Goal: Transaction & Acquisition: Purchase product/service

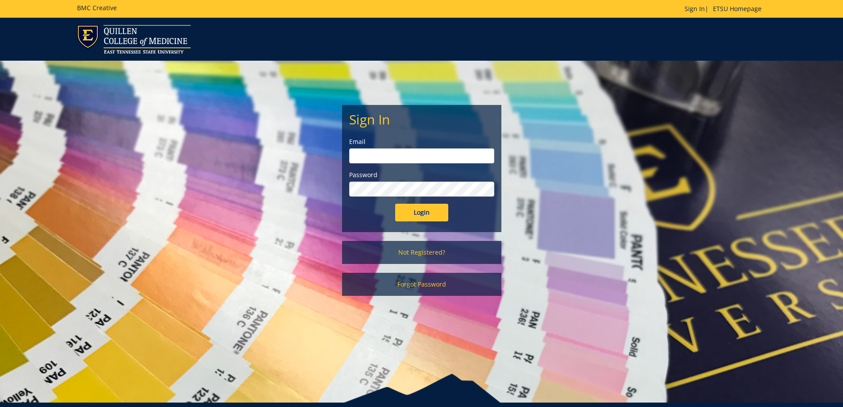
type input "[EMAIL_ADDRESS][DOMAIN_NAME]"
click at [420, 214] on input "Login" at bounding box center [421, 213] width 53 height 18
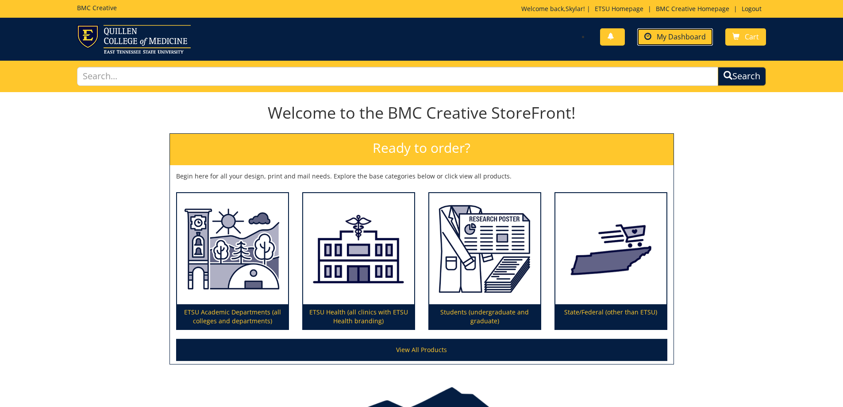
click at [680, 34] on span "My Dashboard" at bounding box center [681, 37] width 49 height 10
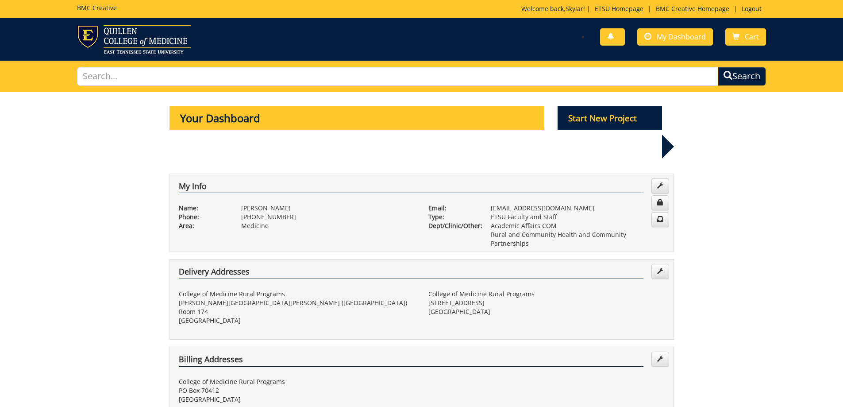
scroll to position [266, 0]
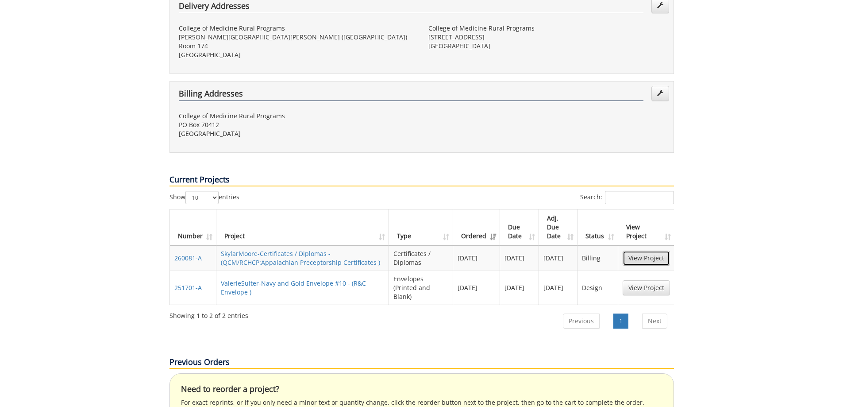
click at [646, 251] on link "View Project" at bounding box center [646, 258] width 47 height 15
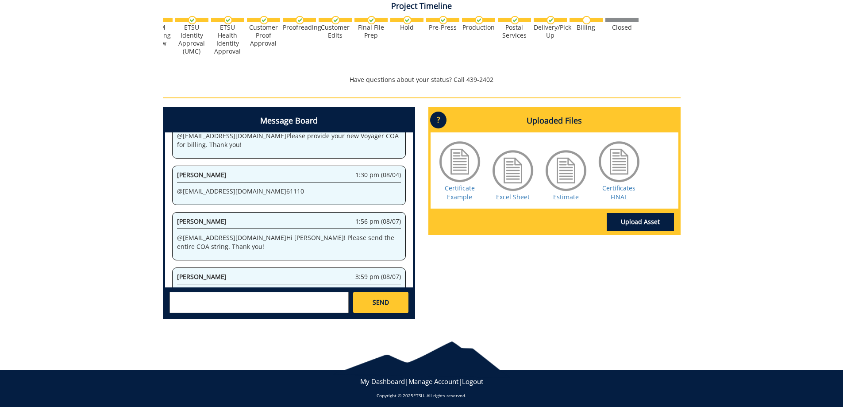
scroll to position [347, 0]
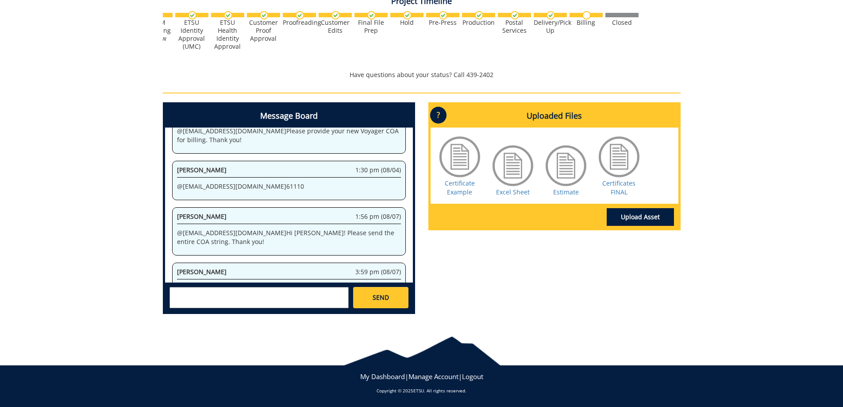
drag, startPoint x: 177, startPoint y: 262, endPoint x: 412, endPoint y: 267, distance: 235.6
click at [412, 267] on div "System 2:49 pm (07/14) Welcome to the Project Messenger. All messages will appe…" at bounding box center [289, 205] width 248 height 155
copy p "20-61110-100000-100-74599-450-999-999-999-999-99 @ [EMAIL_ADDRESS][DOMAIN_NAME]"
click at [295, 297] on textarea at bounding box center [259, 297] width 179 height 21
drag, startPoint x: 228, startPoint y: 293, endPoint x: 194, endPoint y: 291, distance: 33.7
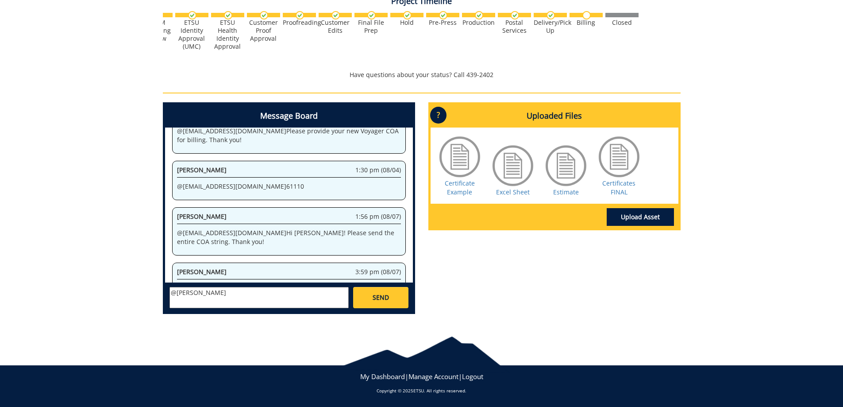
click at [194, 291] on textarea "@rebecca lucas" at bounding box center [259, 297] width 179 height 21
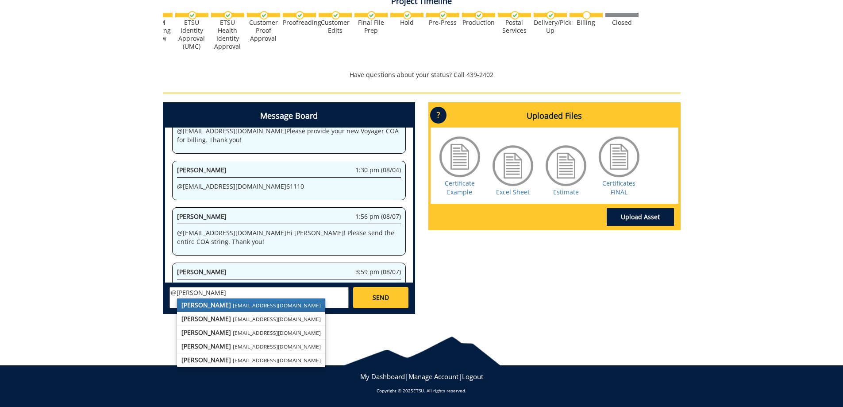
type textarea "@rebecca"
click at [513, 303] on div "Message Board System 2:49 pm (07/14) Welcome to the Project Messenger. All mess…" at bounding box center [421, 211] width 531 height 219
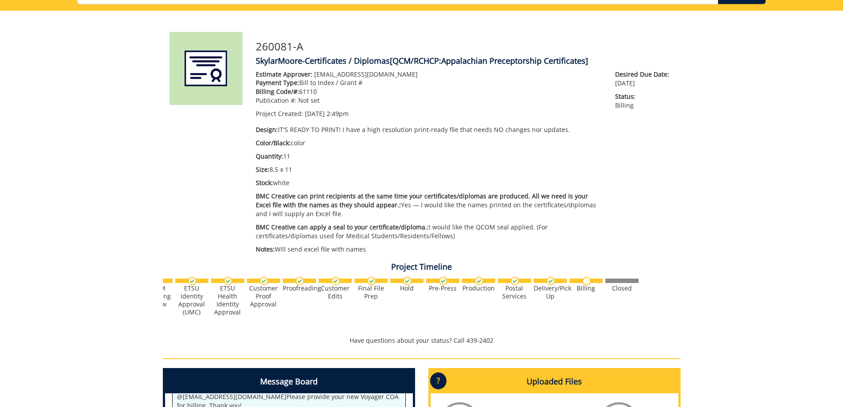
scroll to position [0, 0]
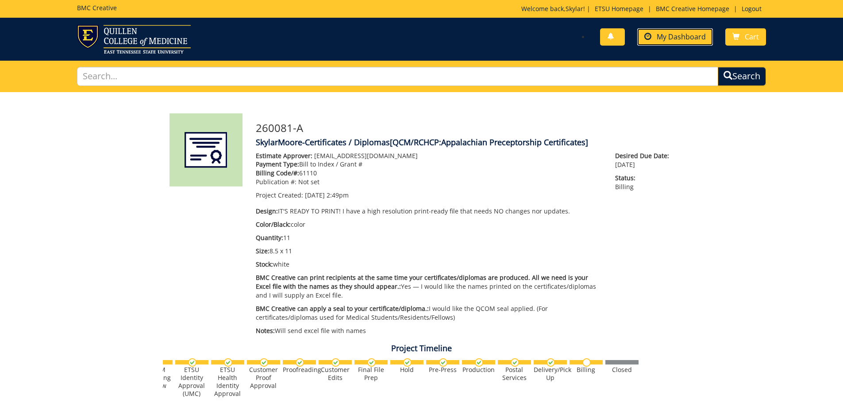
click at [677, 36] on span "My Dashboard" at bounding box center [681, 37] width 49 height 10
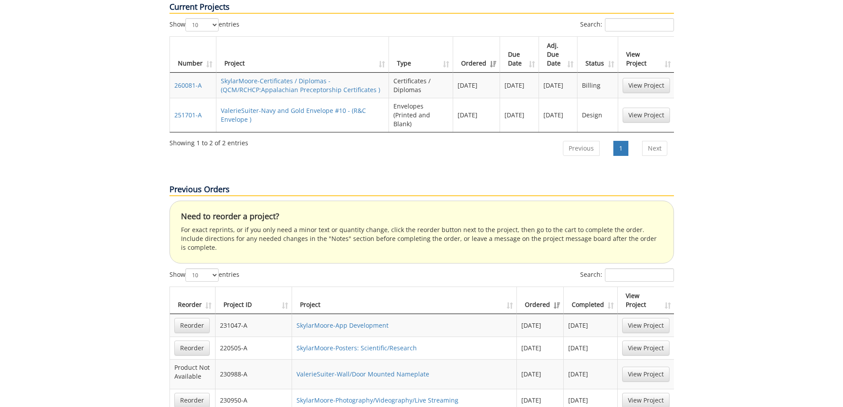
scroll to position [443, 0]
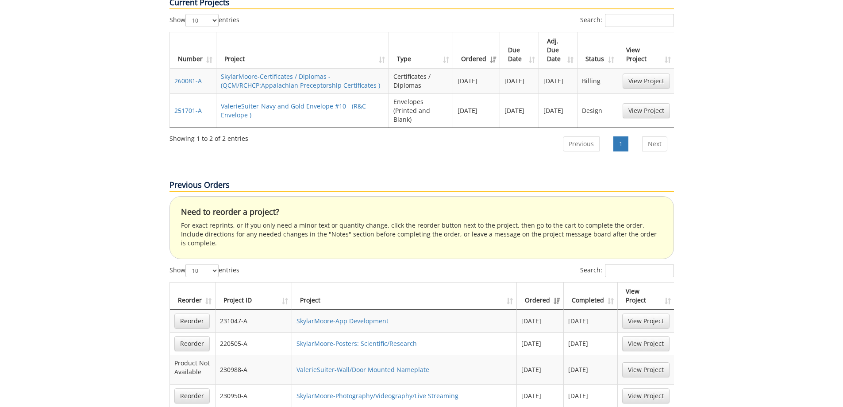
click at [593, 282] on th "Completed" at bounding box center [591, 295] width 54 height 27
click at [588, 282] on th "Completed" at bounding box center [591, 295] width 54 height 27
click at [619, 264] on input "Search:" at bounding box center [639, 270] width 69 height 13
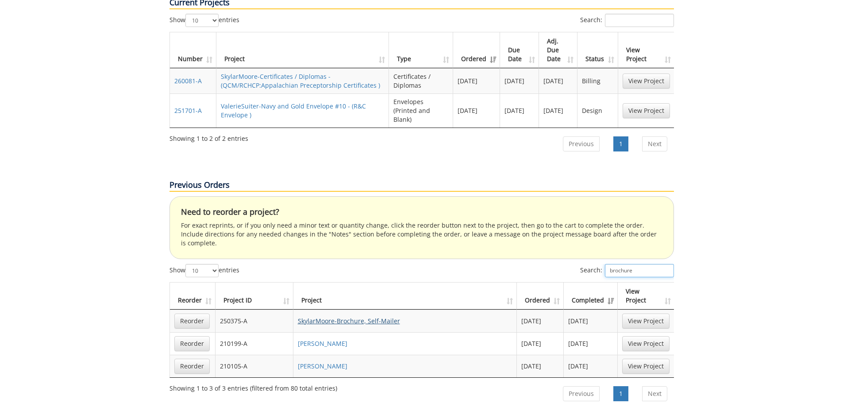
type input "brochure"
click at [365, 317] on link "SkylarMoore-Brochure, Self-Mailer" at bounding box center [349, 321] width 102 height 8
click at [191, 313] on link "Reorder" at bounding box center [191, 320] width 35 height 15
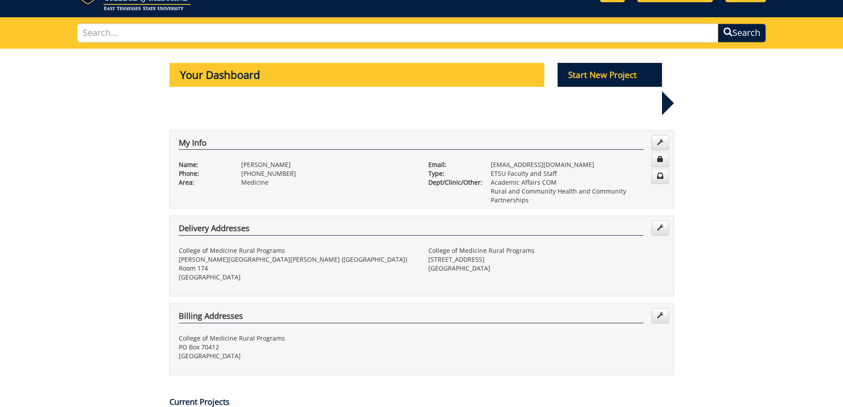
scroll to position [0, 0]
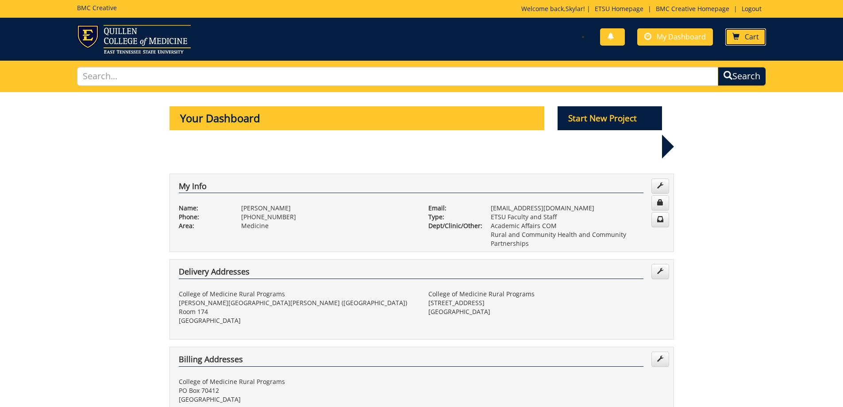
click at [754, 38] on span "Cart" at bounding box center [752, 37] width 14 height 10
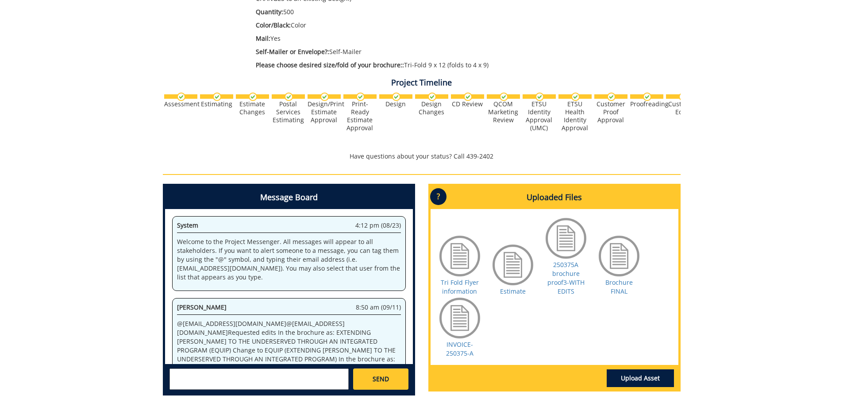
scroll to position [561, 0]
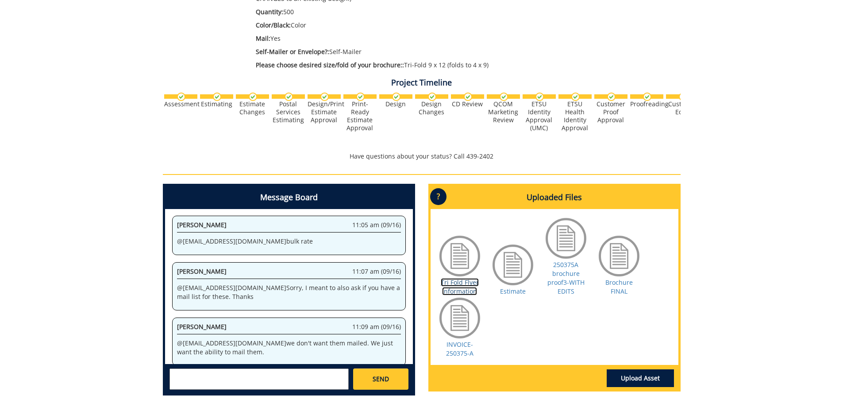
click at [454, 287] on link "Tri Fold Flyer information" at bounding box center [460, 286] width 38 height 17
click at [567, 283] on link "250375A brochure proof3-WITH EDITS" at bounding box center [566, 277] width 37 height 35
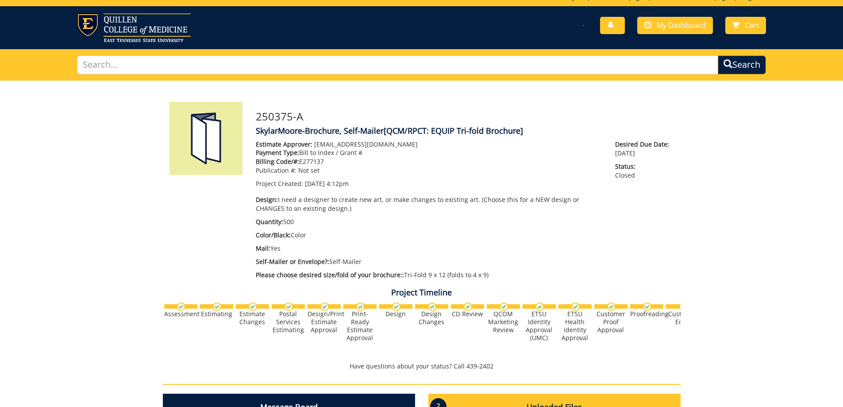
scroll to position [0, 0]
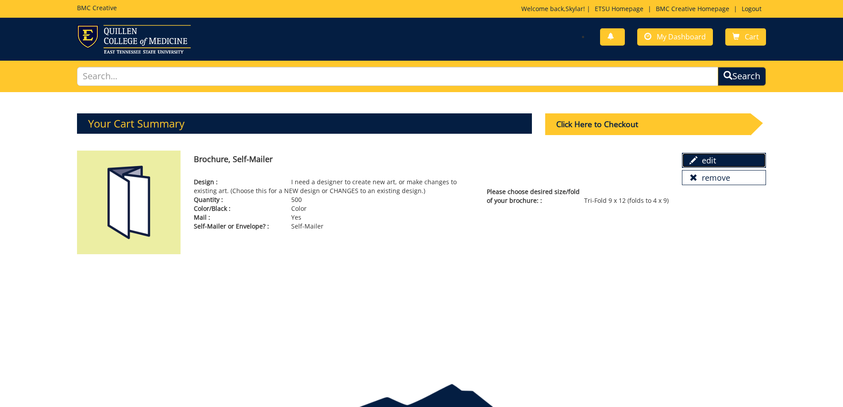
click at [700, 164] on link "edit" at bounding box center [724, 160] width 84 height 15
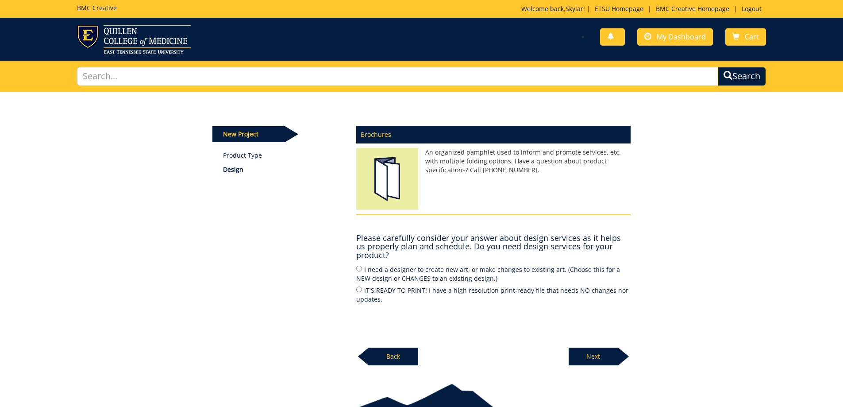
click at [468, 272] on label "I need a designer to create new art, or make changes to existing art. (Choose t…" at bounding box center [493, 273] width 275 height 19
click at [362, 271] on input "I need a designer to create new art, or make changes to existing art. (Choose t…" at bounding box center [359, 269] width 6 height 6
radio input "true"
click at [601, 351] on p "Next" at bounding box center [594, 357] width 50 height 18
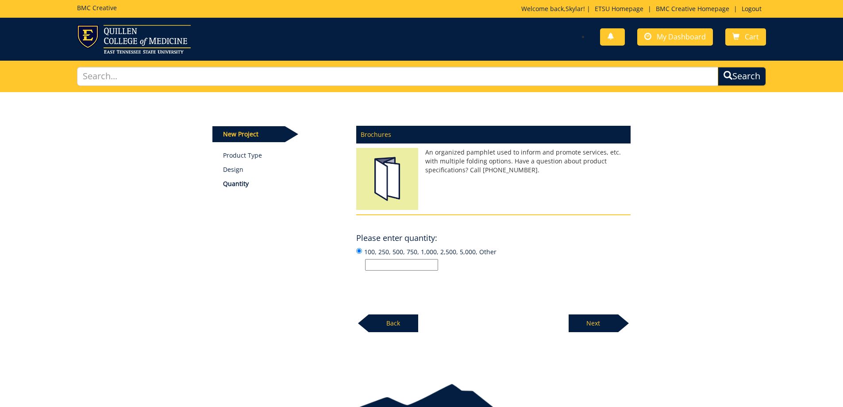
click at [385, 264] on input "100, 250, 500, 750, 1,000, 2,500, 5,000, Other" at bounding box center [401, 265] width 73 height 12
type input "3"
type input "250"
click at [597, 327] on p "Next" at bounding box center [594, 323] width 50 height 18
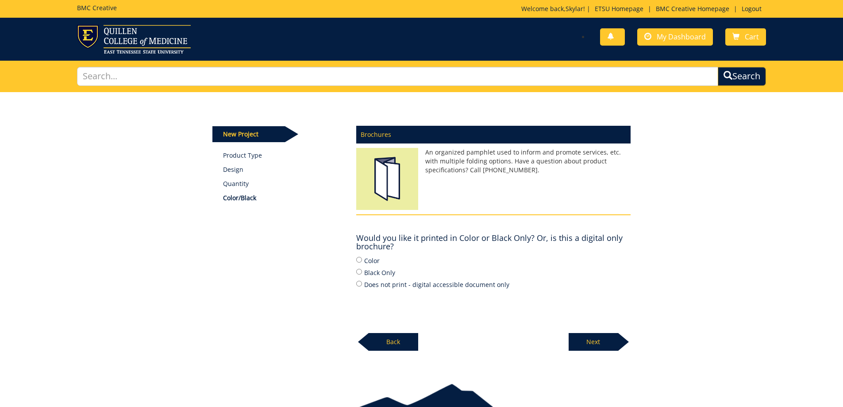
click at [380, 262] on label "Color" at bounding box center [493, 260] width 275 height 10
click at [362, 262] on input "Color" at bounding box center [359, 260] width 6 height 6
radio input "true"
click at [603, 347] on p "Next" at bounding box center [594, 342] width 50 height 18
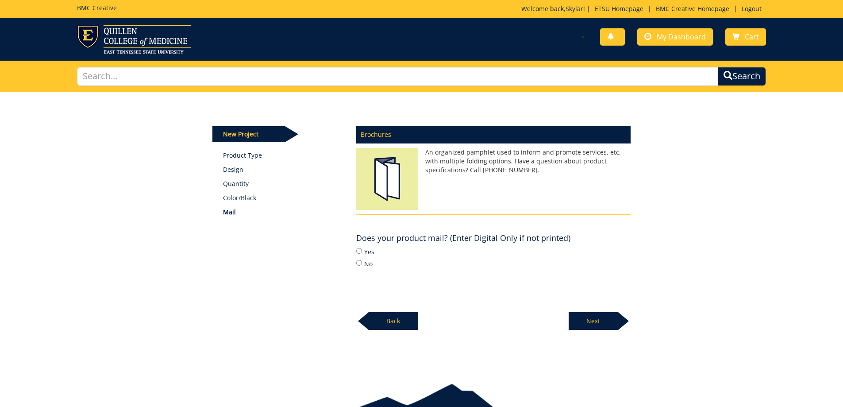
click at [372, 264] on label "No" at bounding box center [493, 264] width 275 height 10
click at [362, 264] on input "No" at bounding box center [359, 263] width 6 height 6
radio input "true"
click at [356, 254] on div "Brochures An organized pamphlet used to inform and promote services, etc. with …" at bounding box center [494, 225] width 288 height 210
click at [359, 251] on input "Yes" at bounding box center [359, 251] width 6 height 6
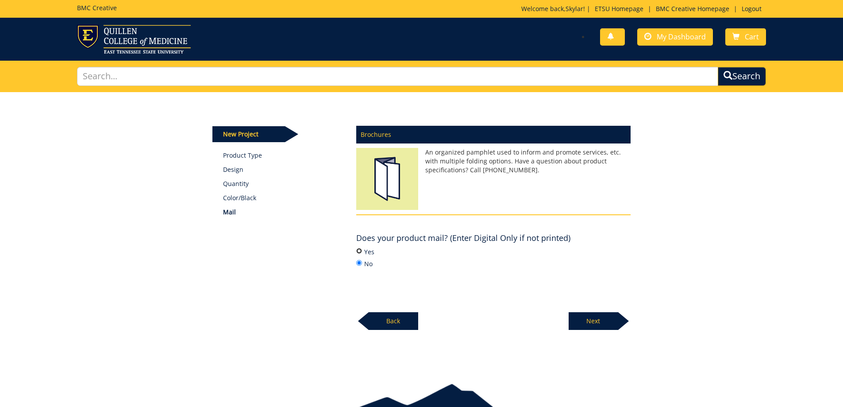
radio input "true"
click at [591, 323] on p "Next" at bounding box center [594, 321] width 50 height 18
click at [382, 254] on label "Self-Mailer" at bounding box center [493, 252] width 275 height 10
click at [362, 254] on input "Self-Mailer" at bounding box center [359, 251] width 6 height 6
radio input "true"
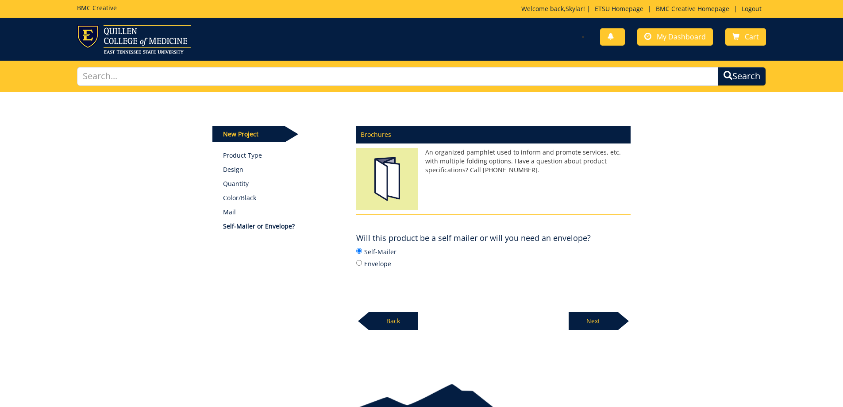
click at [583, 320] on p "Next" at bounding box center [594, 321] width 50 height 18
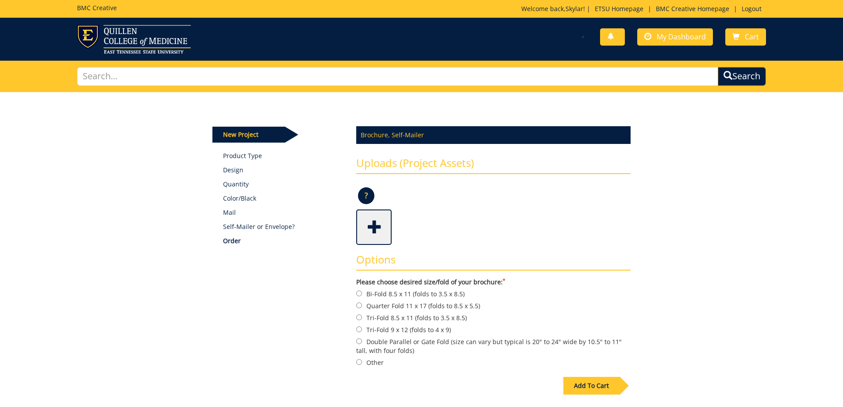
click at [439, 333] on label "Tri-Fold 9 x 12 (folds to 4 x 9)" at bounding box center [493, 330] width 275 height 10
click at [362, 332] on input "Tri-Fold 9 x 12 (folds to 4 x 9)" at bounding box center [359, 329] width 6 height 6
radio input "true"
click at [617, 392] on div "Add To Cart" at bounding box center [592, 386] width 56 height 18
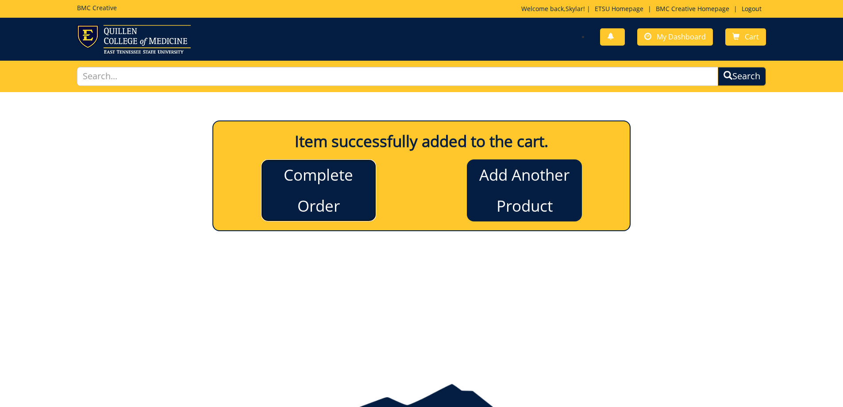
click at [340, 191] on link "Complete Order" at bounding box center [318, 190] width 115 height 62
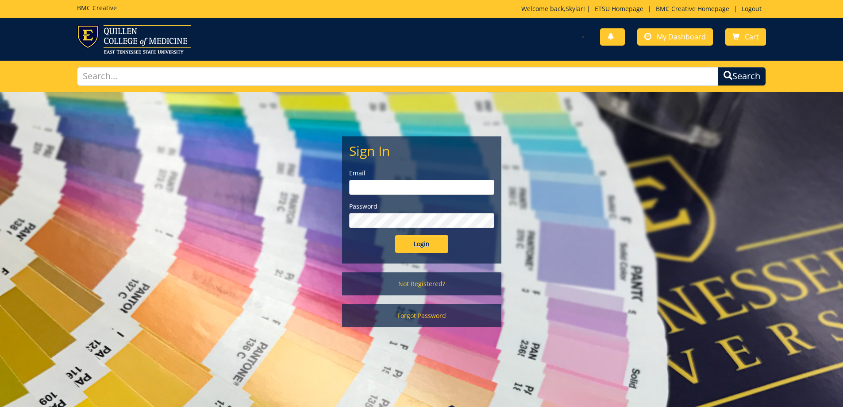
type input "[EMAIL_ADDRESS][DOMAIN_NAME]"
click at [429, 240] on input "Login" at bounding box center [421, 244] width 53 height 18
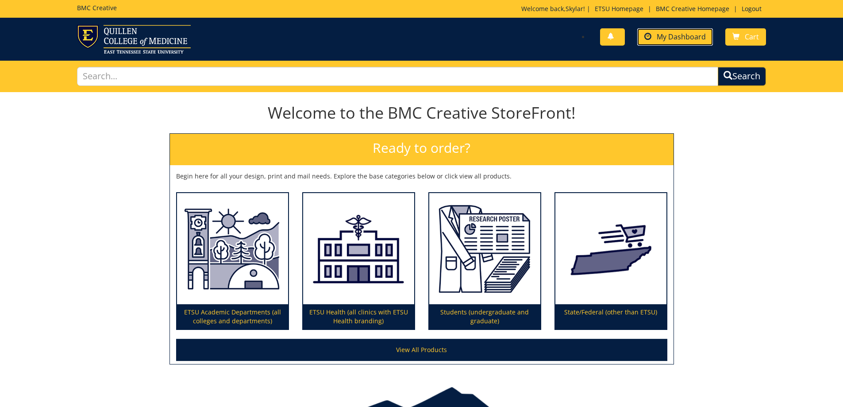
click at [674, 38] on span "My Dashboard" at bounding box center [681, 37] width 49 height 10
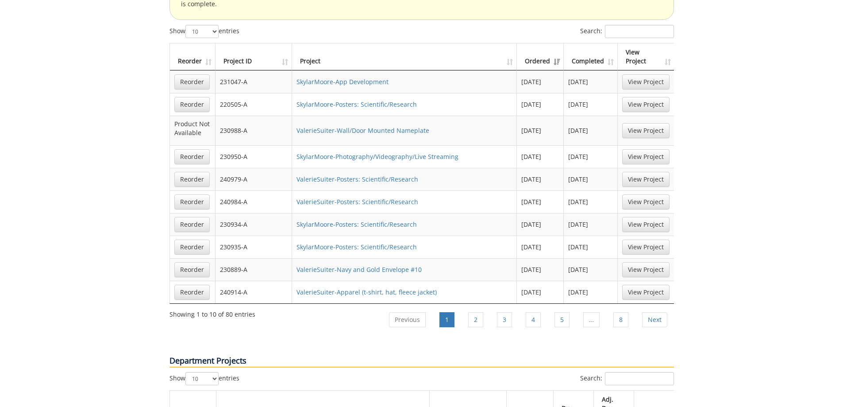
scroll to position [753, 0]
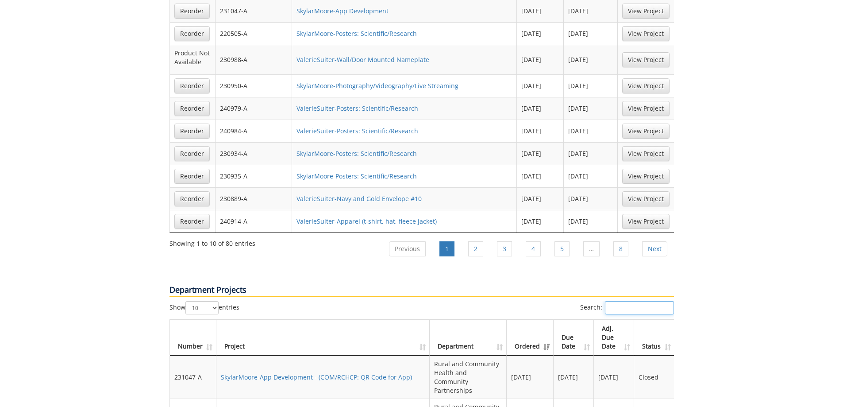
click at [612, 301] on input "Search:" at bounding box center [639, 307] width 69 height 13
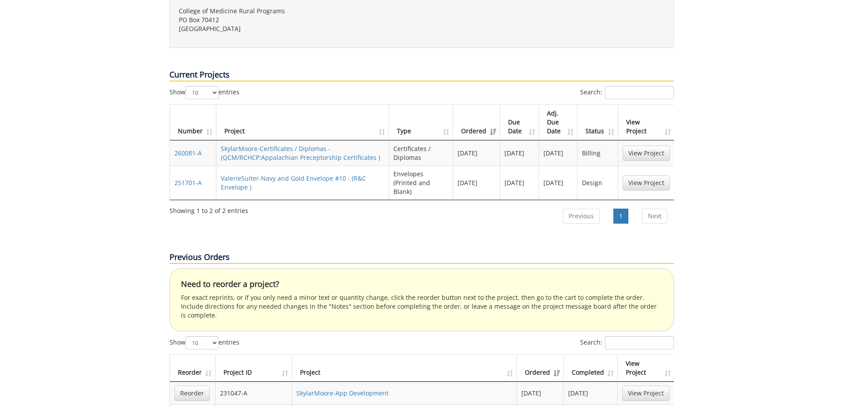
scroll to position [487, 0]
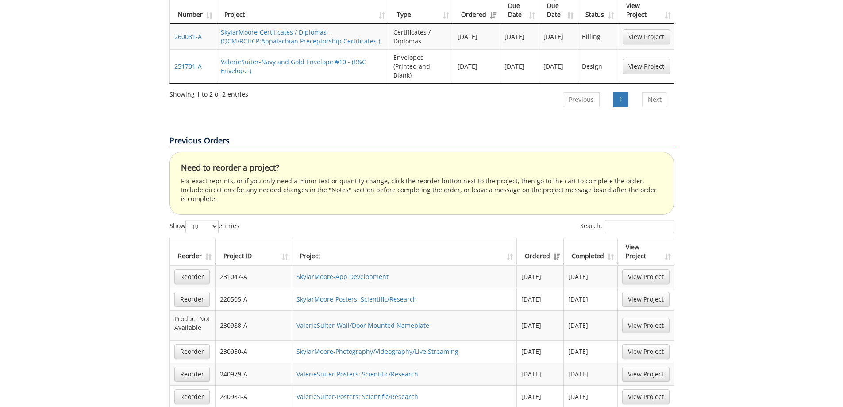
type input "brochure"
click at [654, 220] on input "Search:" at bounding box center [639, 226] width 69 height 13
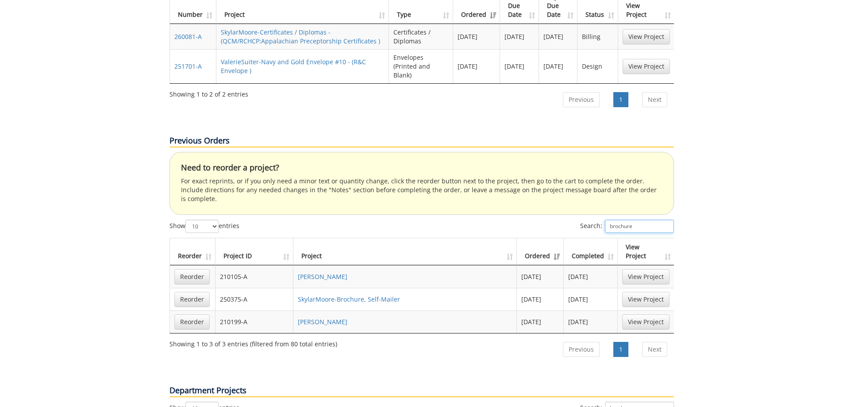
type input "brochure"
drag, startPoint x: 247, startPoint y: 243, endPoint x: 219, endPoint y: 244, distance: 28.4
click at [219, 288] on td "250375-A" at bounding box center [255, 299] width 78 height 23
click at [383, 295] on link "SkylarMoore-Brochure, Self-Mailer" at bounding box center [348, 299] width 102 height 8
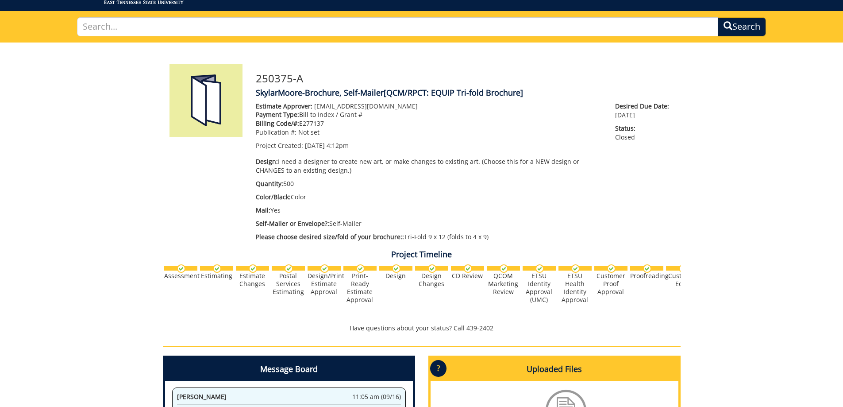
scroll to position [44, 0]
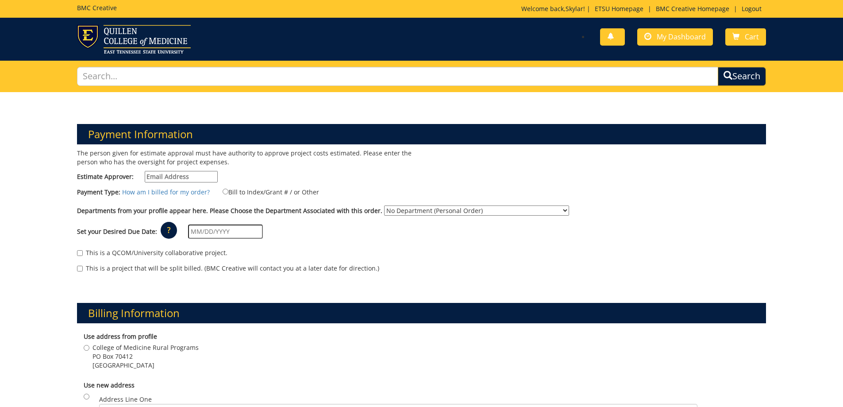
click at [175, 177] on input "Estimate Approver:" at bounding box center [181, 177] width 73 height 12
type input "mooresd1@etsu.edu"
type input "200 Glendora Drive"
type input "Kingsport"
type input "37663"
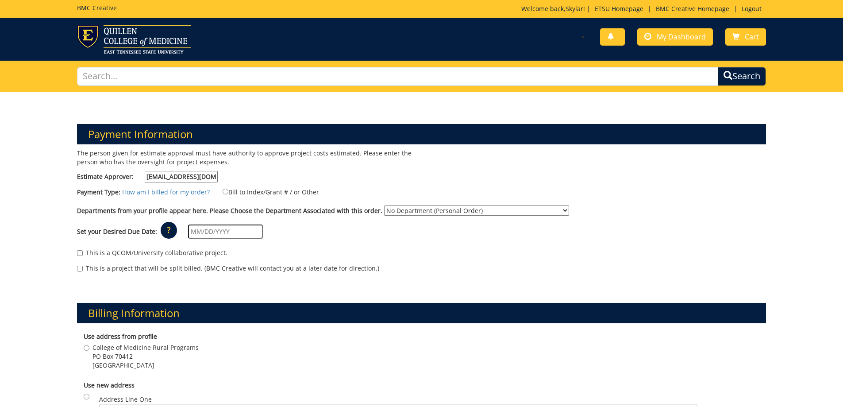
drag, startPoint x: 209, startPoint y: 176, endPoint x: 124, endPoint y: 173, distance: 85.1
click at [124, 173] on label "Estimate Approver: mooresd1@etsu.edu" at bounding box center [147, 177] width 141 height 12
type input "k"
type input "m"
drag, startPoint x: 209, startPoint y: 174, endPoint x: -26, endPoint y: 190, distance: 235.6
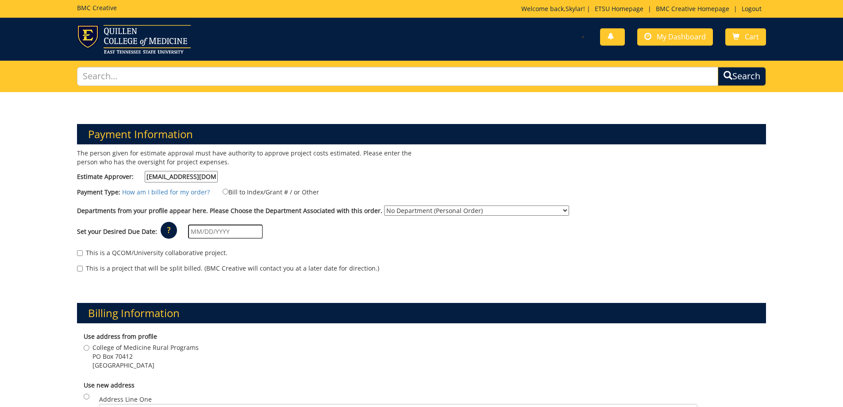
type input "mooresd1@etsu.edu"
click at [224, 192] on input "Bill to Index/Grant # / or Other" at bounding box center [226, 192] width 6 height 6
radio input "true"
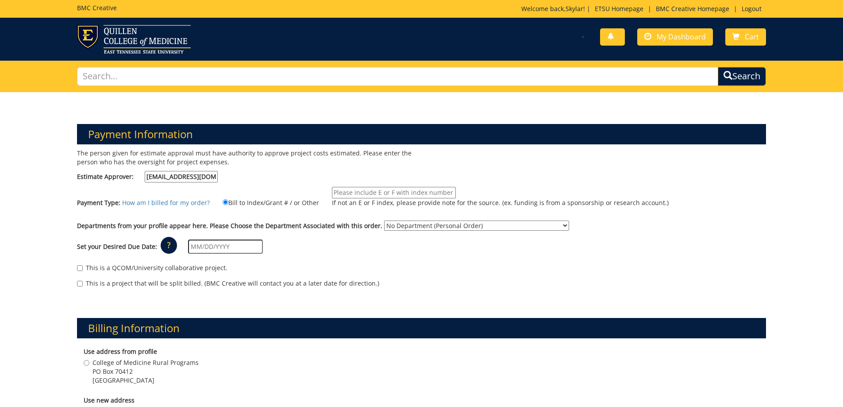
paste input "20-61110-100000-100-74599-450-999-999-999-999-99 @fair@mail.etsu.edu"
drag, startPoint x: 391, startPoint y: 193, endPoint x: 535, endPoint y: 200, distance: 144.1
click at [534, 200] on label "20-61110-100000-100-74599-450-999-999-999-999-99 @fair@mail.etsu.edu If not an …" at bounding box center [495, 199] width 348 height 25
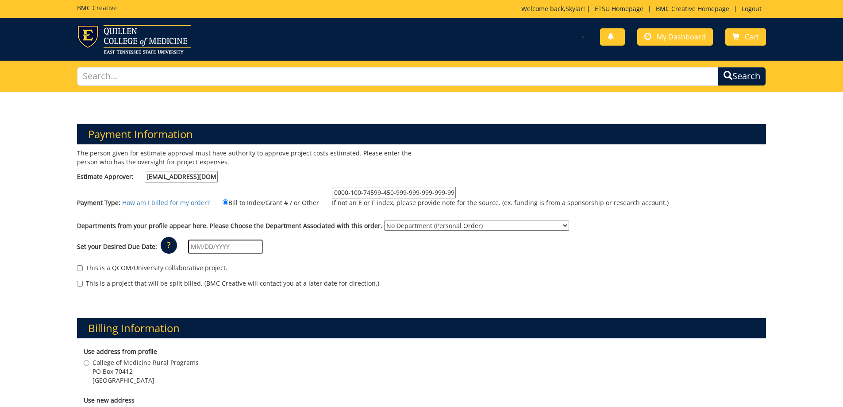
type input "20-61110-100000-100-74599-450-999-999-999-999-99"
click at [477, 227] on select "No Department (Personal Order) Academic Affairs COM Rural and Community Health …" at bounding box center [476, 225] width 185 height 10
select select "2"
click at [384, 220] on select "No Department (Personal Order) Academic Affairs COM Rural and Community Health …" at bounding box center [476, 225] width 185 height 10
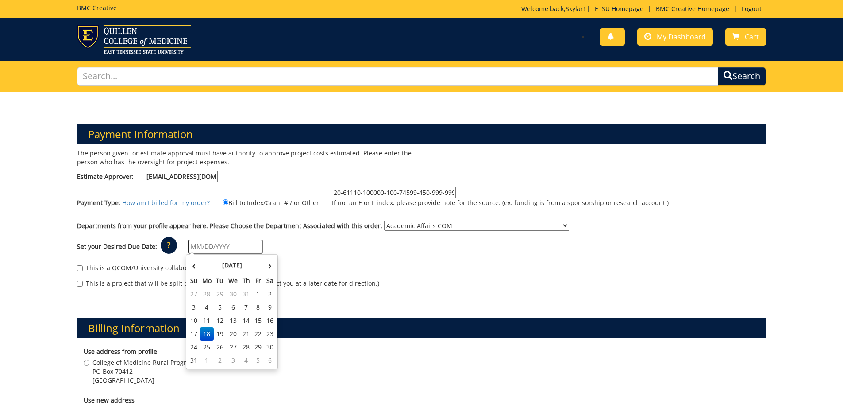
click at [228, 242] on input "text" at bounding box center [225, 247] width 75 height 14
click at [380, 269] on div "This is a QCOM/University collaborative project." at bounding box center [422, 269] width 690 height 13
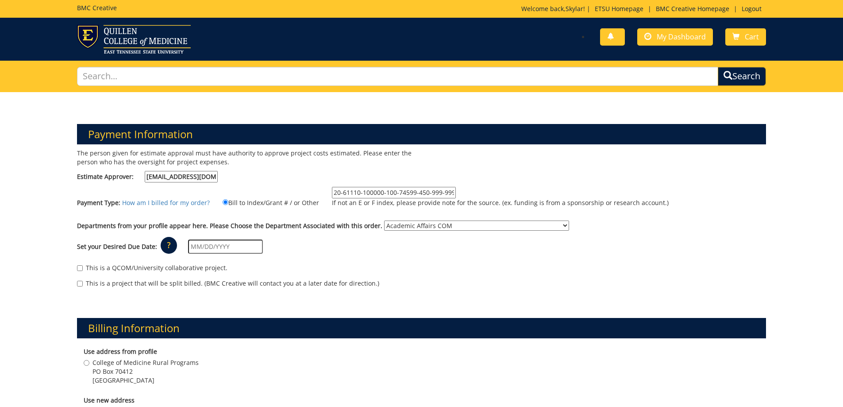
click at [253, 247] on input "text" at bounding box center [225, 247] width 75 height 14
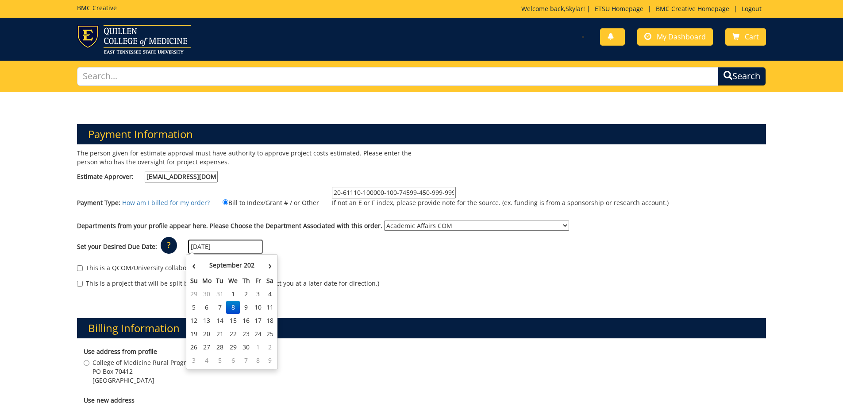
type input "[DATE]"
click at [358, 258] on div "Set your Desired Due Date: ? × How long will my project take to finish? : Pleas…" at bounding box center [421, 247] width 703 height 24
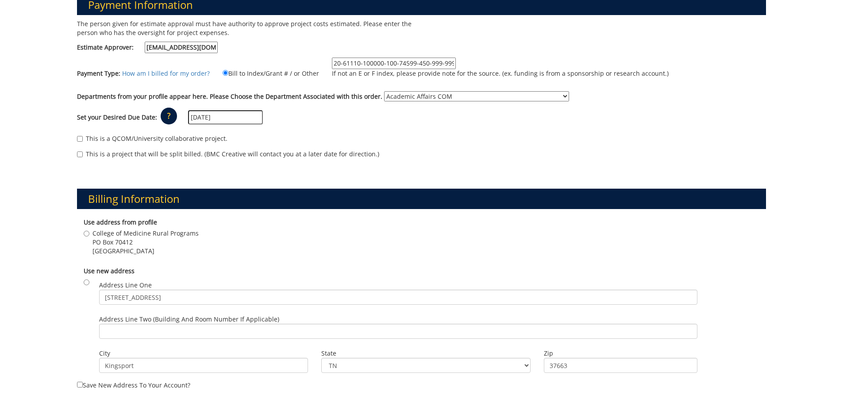
scroll to position [133, 0]
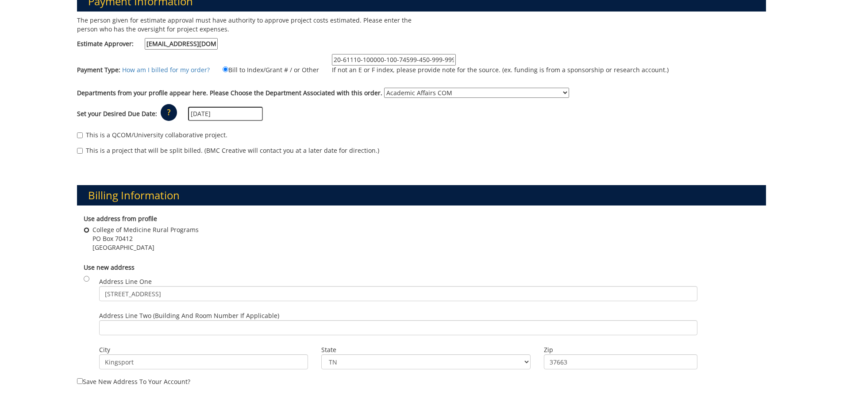
click at [84, 232] on input "College of Medicine Rural Programs PO Box 70412 Johnson City , TN 37614" at bounding box center [87, 230] width 6 height 6
radio input "true"
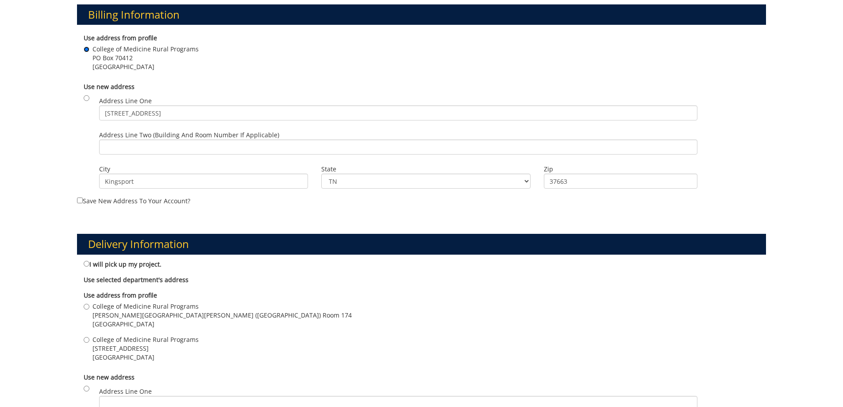
scroll to position [398, 0]
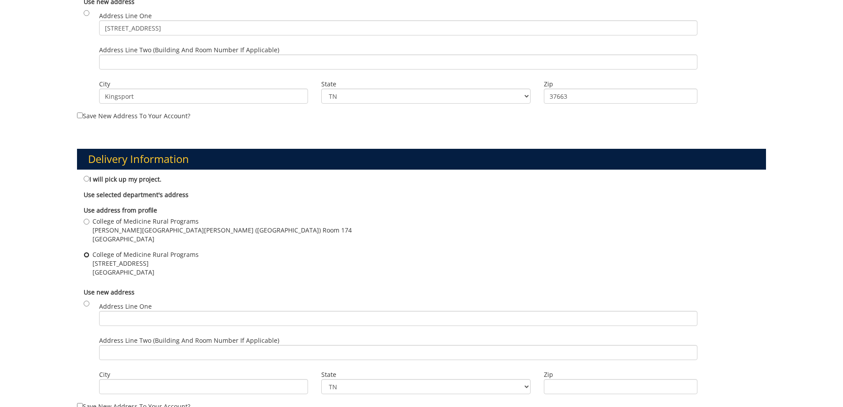
click at [87, 256] on input "College of Medicine Rural Programs Building 52, Floor 2, Room 220 Johnson City …" at bounding box center [87, 255] width 6 height 6
radio input "true"
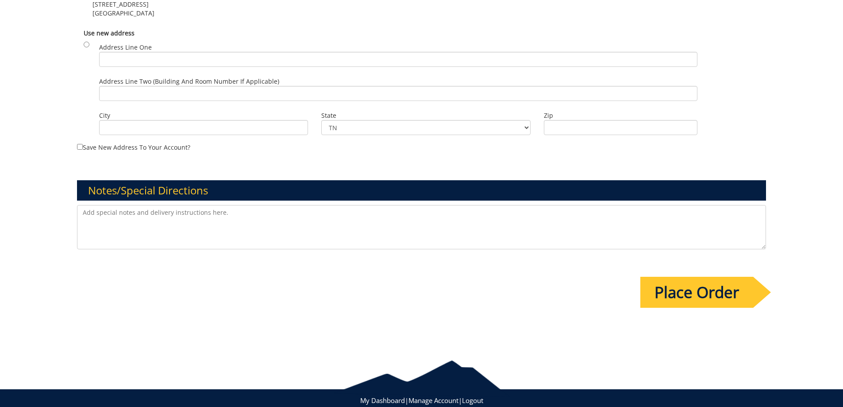
scroll to position [681, 0]
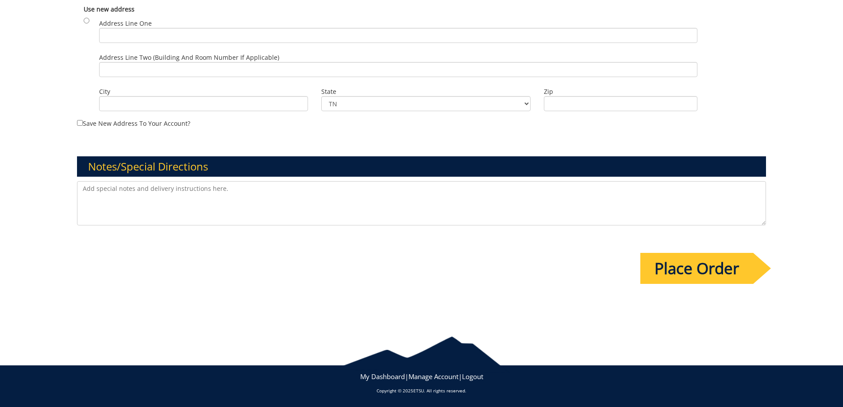
click at [210, 197] on textarea at bounding box center [422, 203] width 690 height 44
type textarea "P"
type textarea "R"
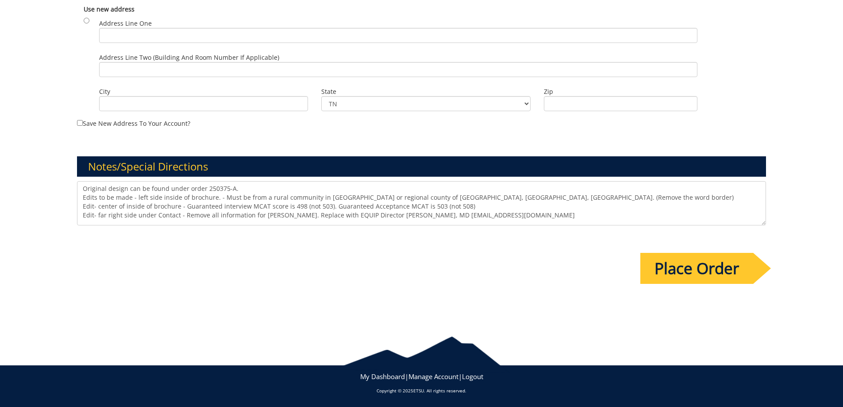
type textarea "Original design can be found under order 250375-A. Edits to be made - left side…"
click at [723, 269] on input "Place Order" at bounding box center [697, 268] width 113 height 31
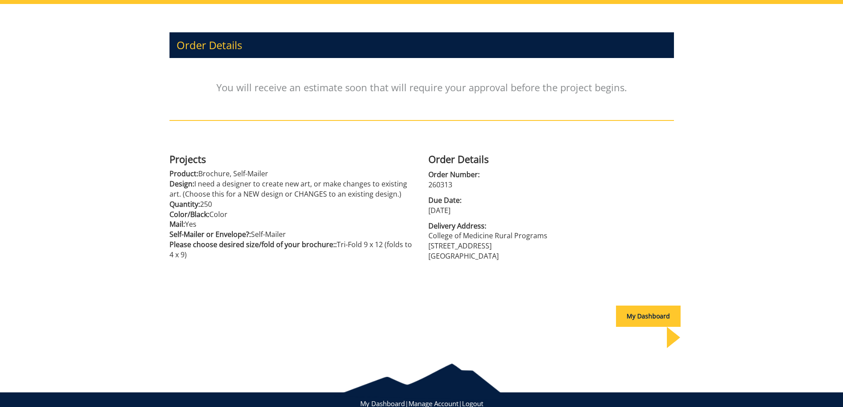
scroll to position [94, 0]
